Goal: Learn about a topic

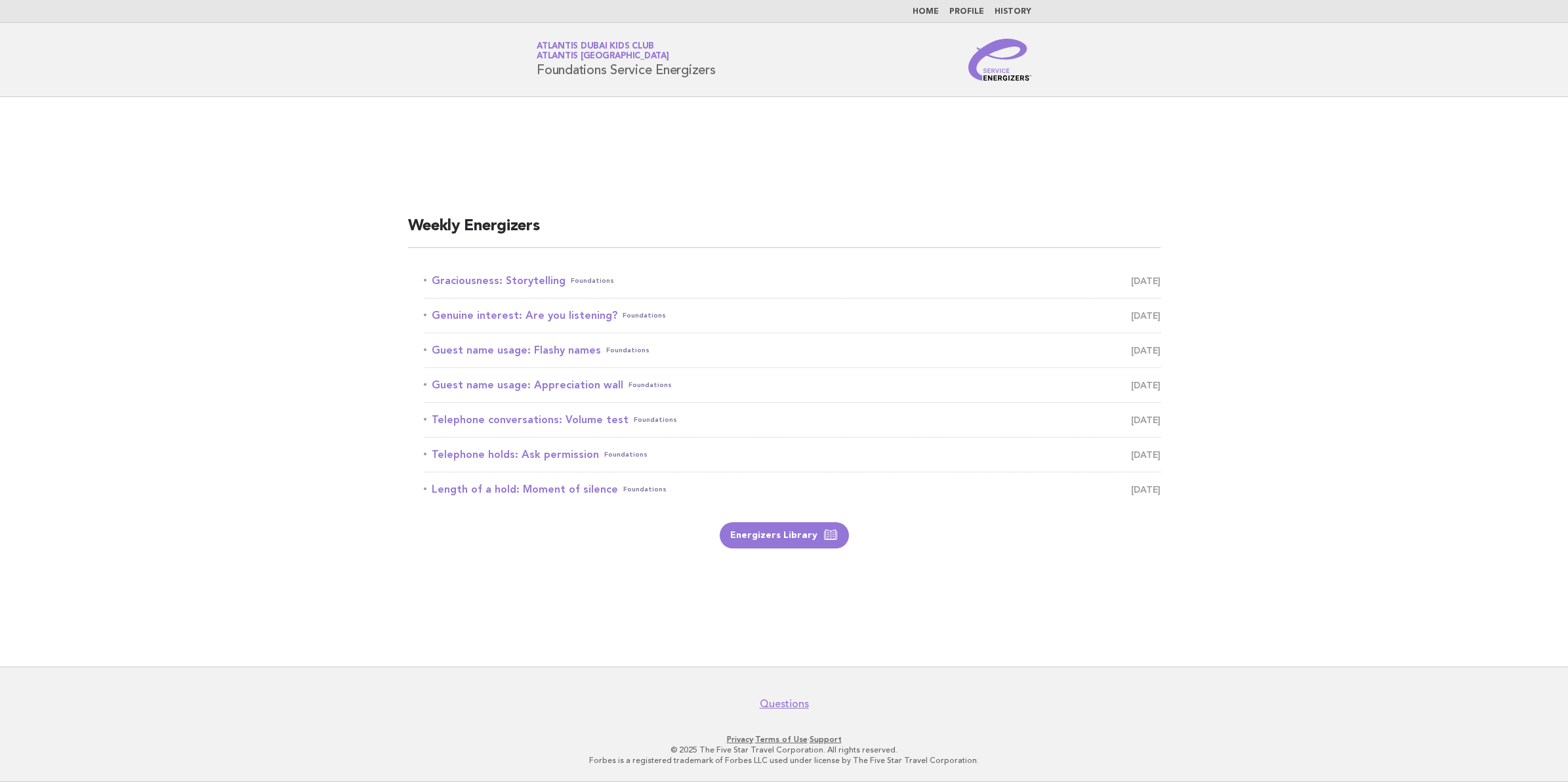
click at [549, 277] on link "Graciousness: Storytelling Foundations August 15" at bounding box center [793, 281] width 737 height 18
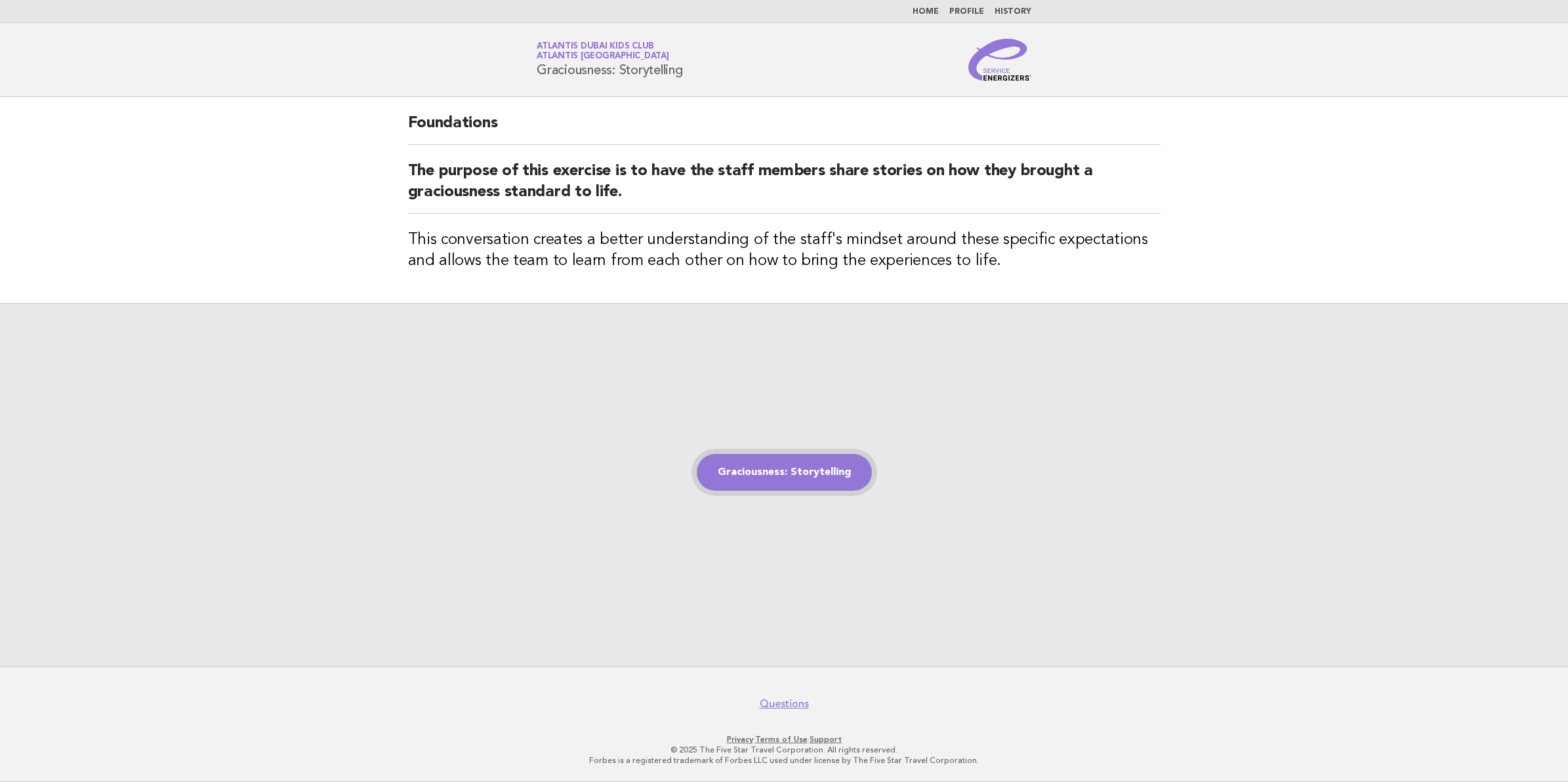
click at [784, 477] on link "Graciousness: Storytelling" at bounding box center [784, 472] width 175 height 37
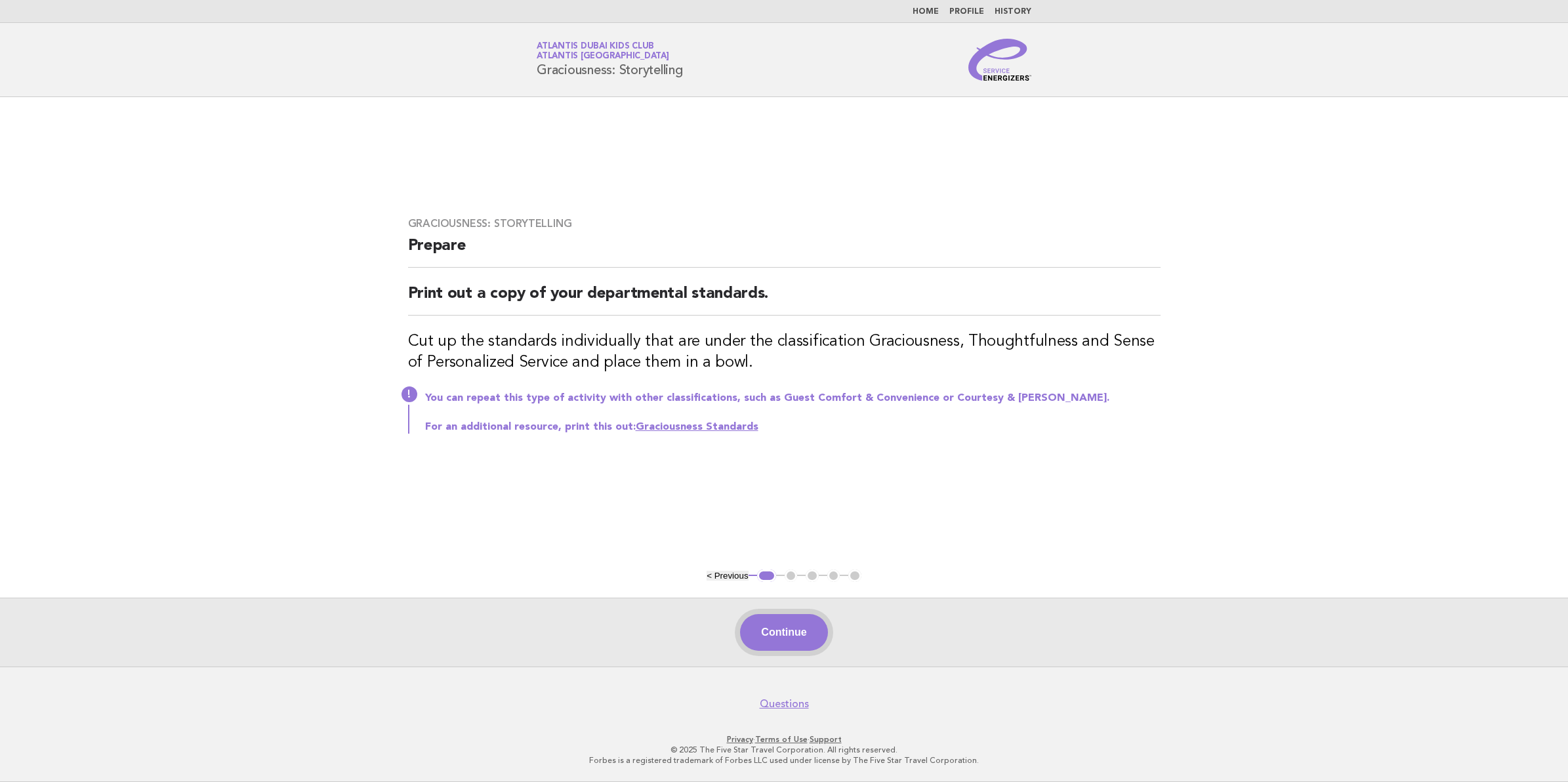
click at [788, 642] on button "Continue" at bounding box center [784, 633] width 87 height 37
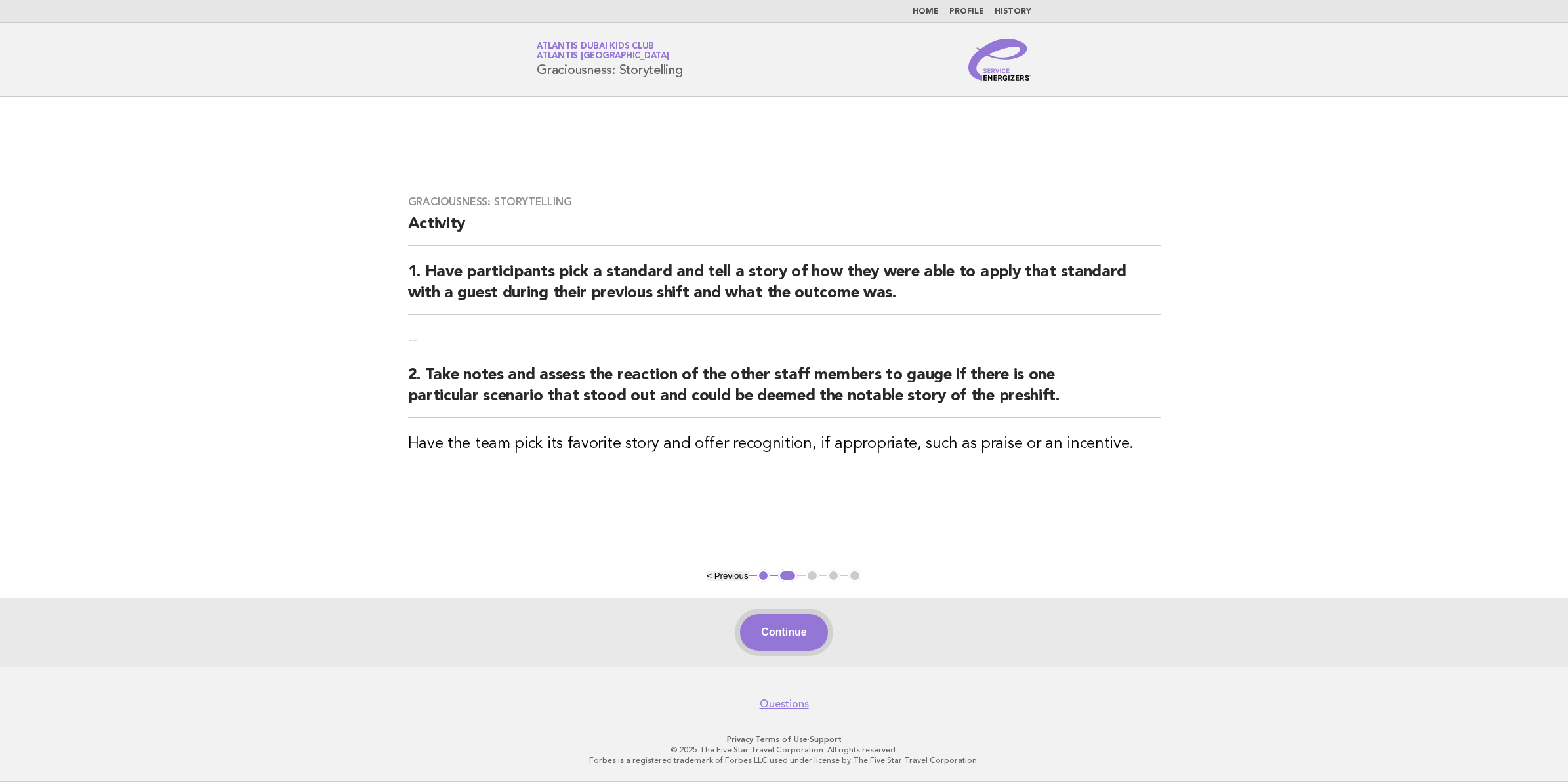
click at [774, 641] on button "Continue" at bounding box center [784, 633] width 87 height 37
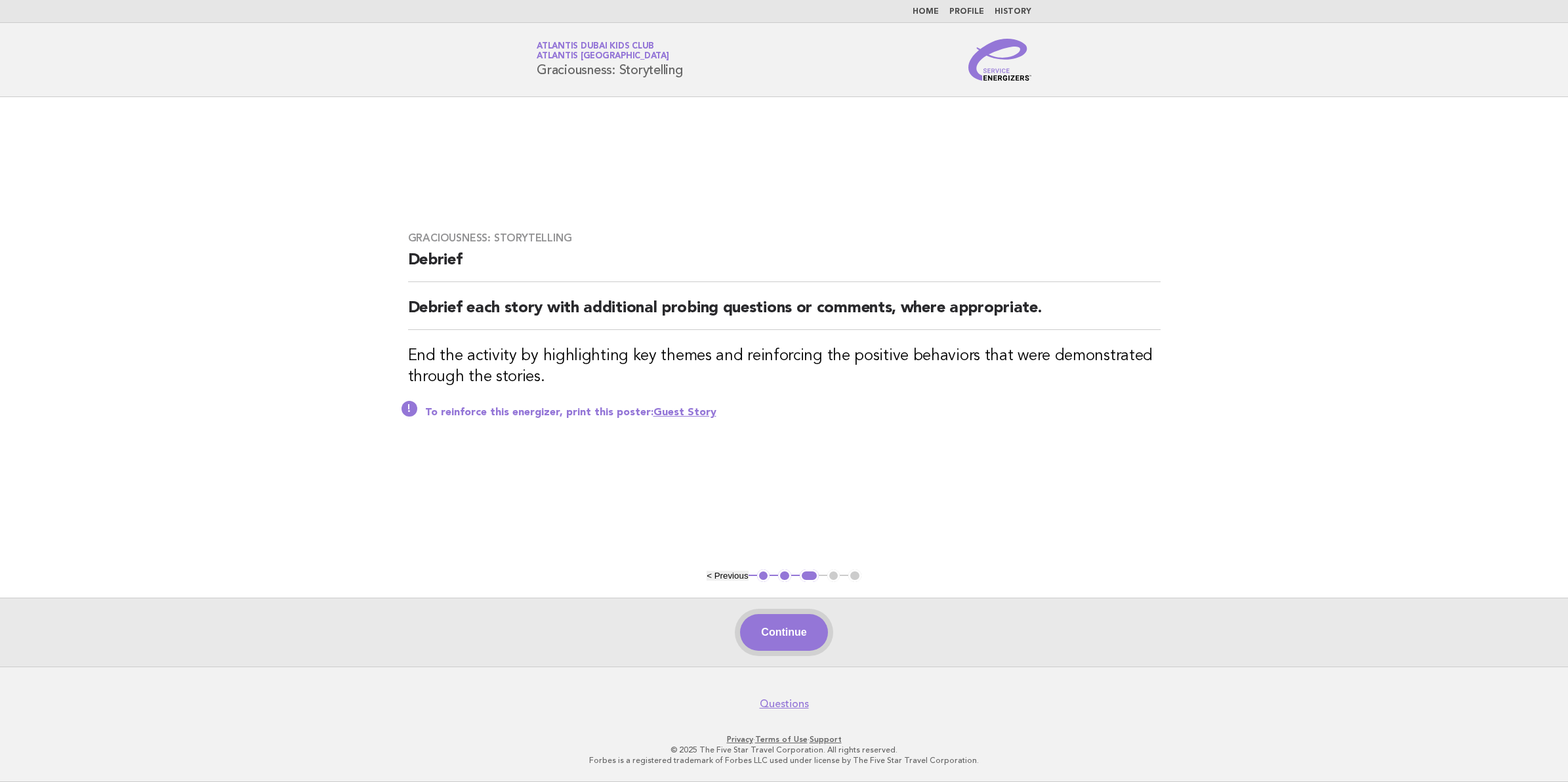
click at [819, 618] on button "Continue" at bounding box center [784, 633] width 87 height 37
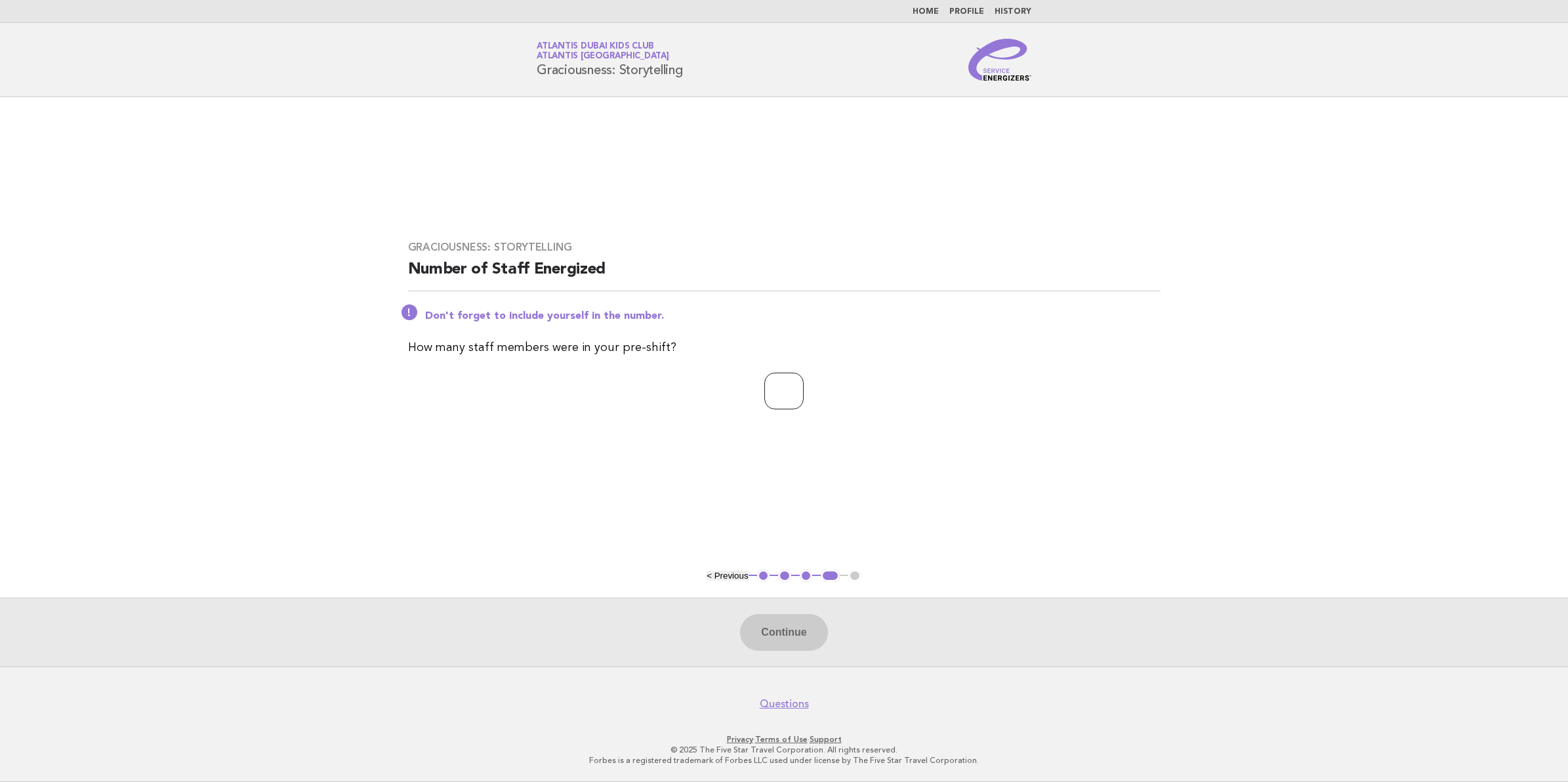
click at [794, 402] on input "number" at bounding box center [784, 391] width 39 height 37
type input "**"
drag, startPoint x: 803, startPoint y: 627, endPoint x: 1002, endPoint y: 362, distance: 331.4
click at [1002, 362] on main "Graciousness: Storytelling Number of Staff Energized Don't forget to include yo…" at bounding box center [784, 382] width 1568 height 569
click at [809, 617] on button "Continue" at bounding box center [784, 633] width 87 height 37
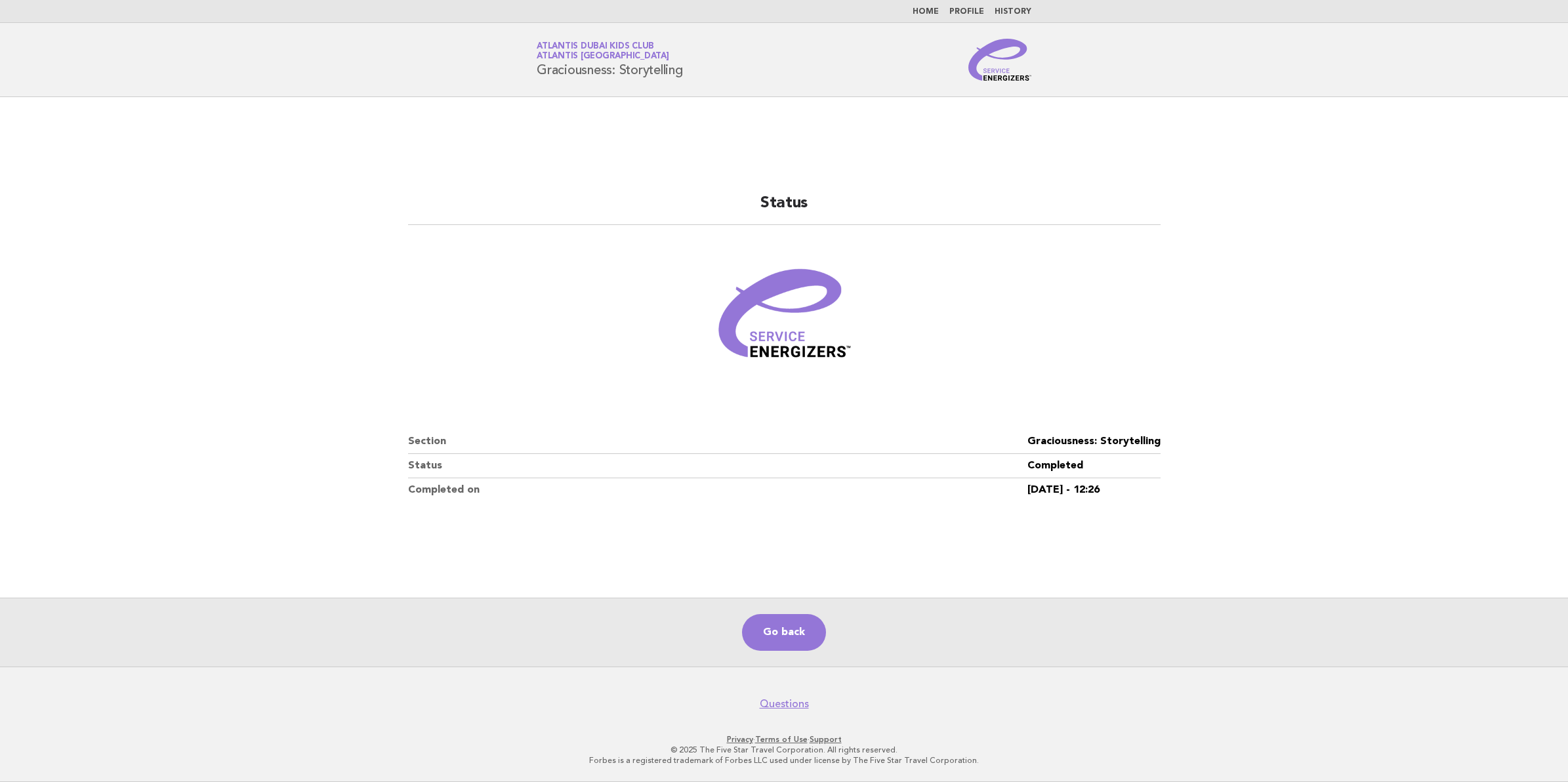
drag, startPoint x: 254, startPoint y: 180, endPoint x: 232, endPoint y: 143, distance: 43.0
click at [246, 168] on main "Status Section Graciousness: Storytelling Status Completed Completed on 15/Aug/…" at bounding box center [784, 382] width 1568 height 569
